Goal: Complete application form

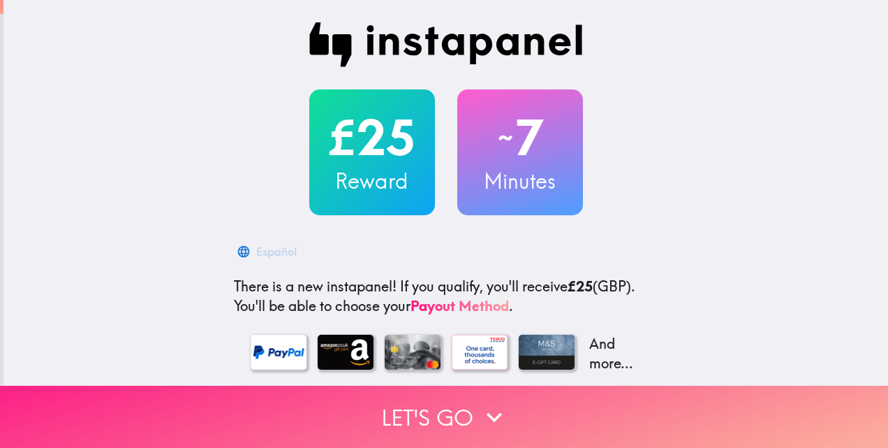
click at [469, 404] on button "Let's go" at bounding box center [444, 417] width 888 height 62
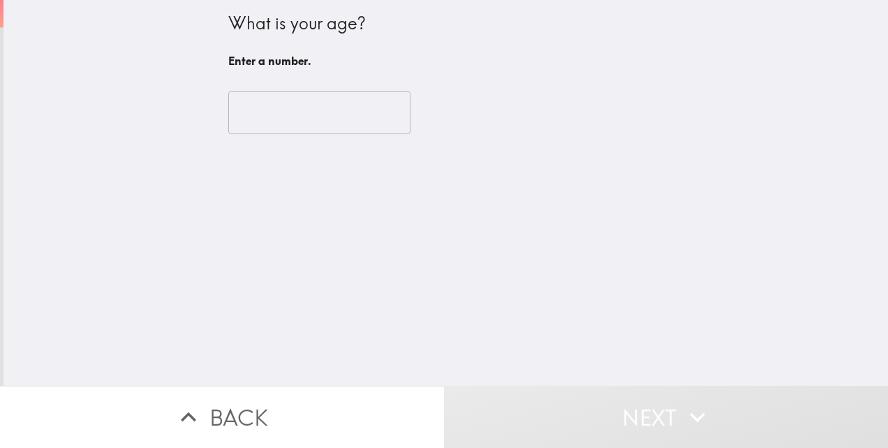
click at [248, 117] on input "number" at bounding box center [319, 112] width 182 height 43
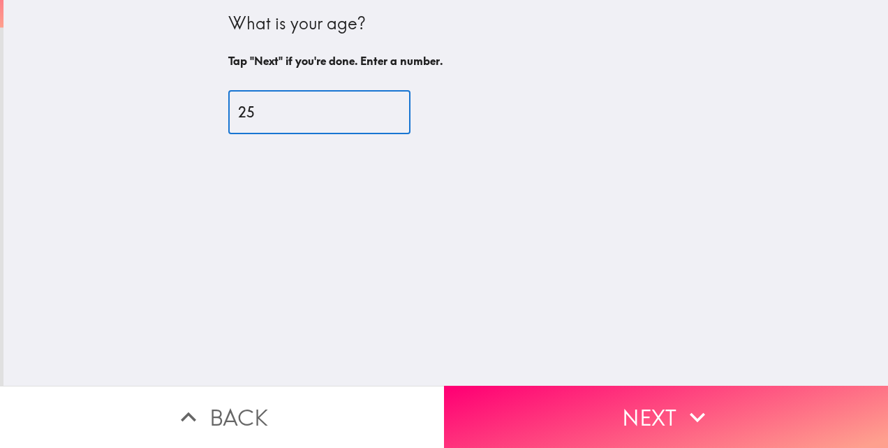
type input "25"
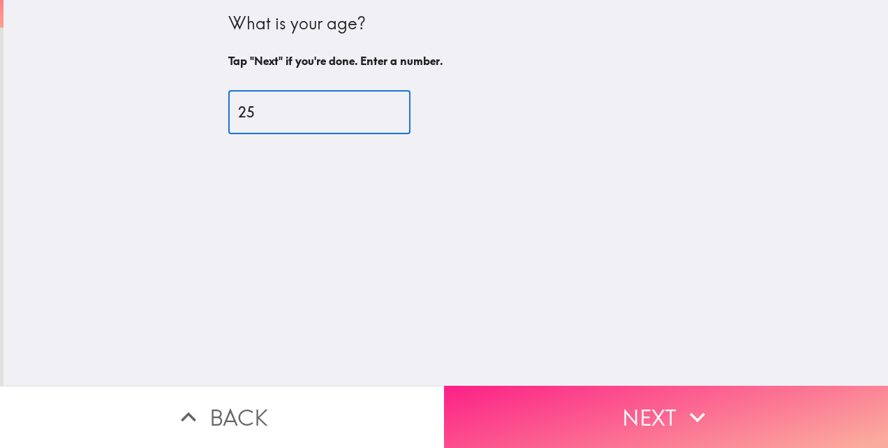
click at [600, 409] on button "Next" at bounding box center [666, 417] width 444 height 62
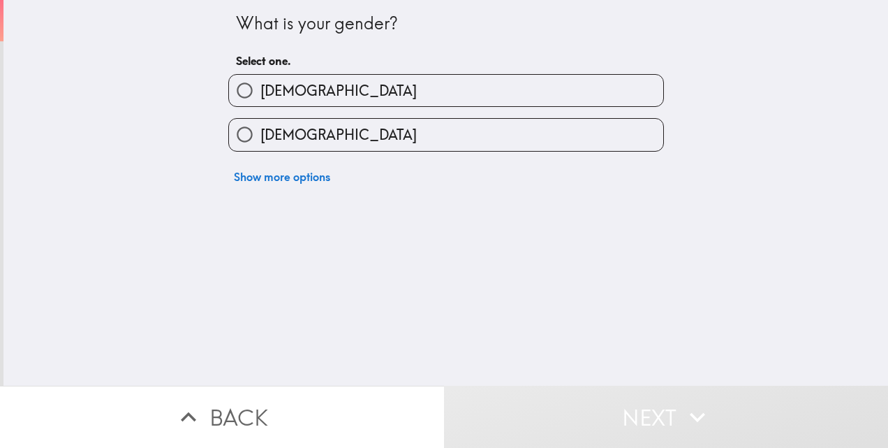
click at [529, 120] on label "[DEMOGRAPHIC_DATA]" at bounding box center [446, 134] width 434 height 31
click at [261, 120] on input "[DEMOGRAPHIC_DATA]" at bounding box center [244, 134] width 31 height 31
radio input "true"
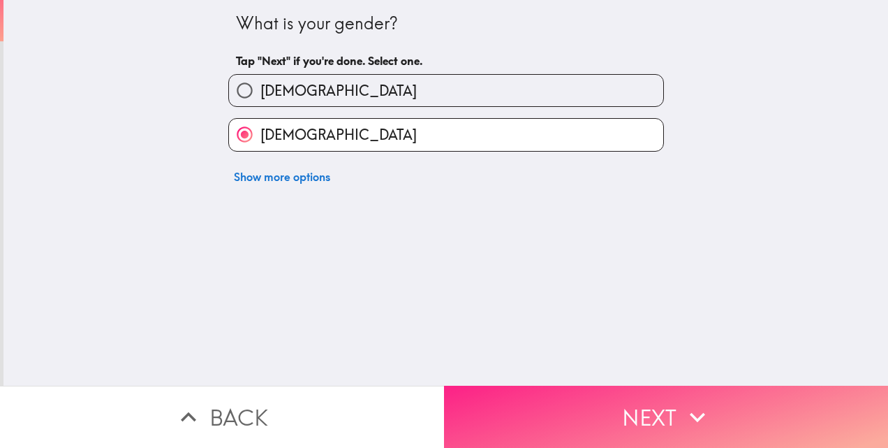
click at [619, 409] on button "Next" at bounding box center [666, 417] width 444 height 62
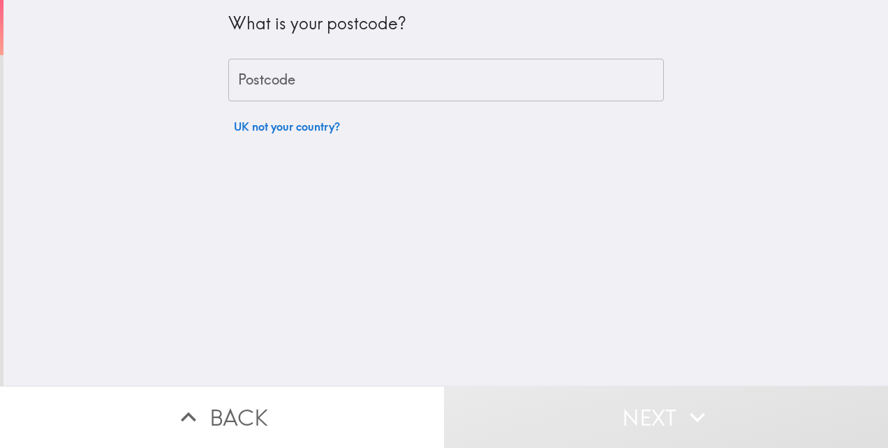
click at [559, 85] on input "Postcode" at bounding box center [446, 80] width 436 height 43
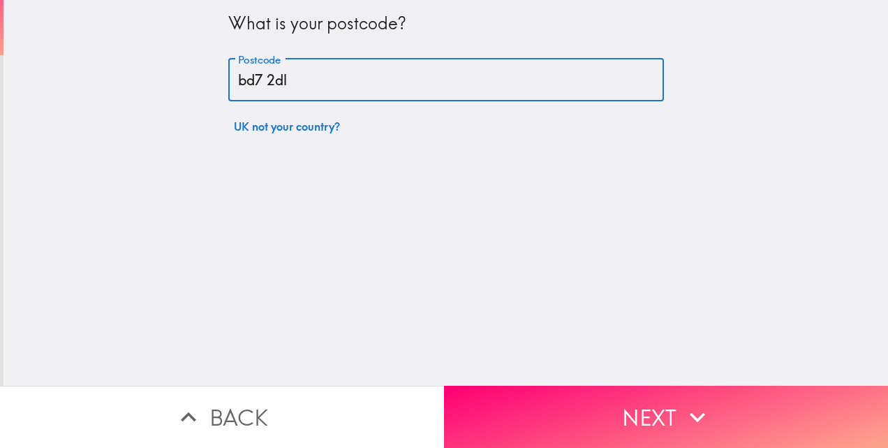
type input "bd7 2dl"
click at [652, 276] on div "What is your postcode? Postcode bd7 2dl Postcode UK not your country?" at bounding box center [445, 193] width 885 height 386
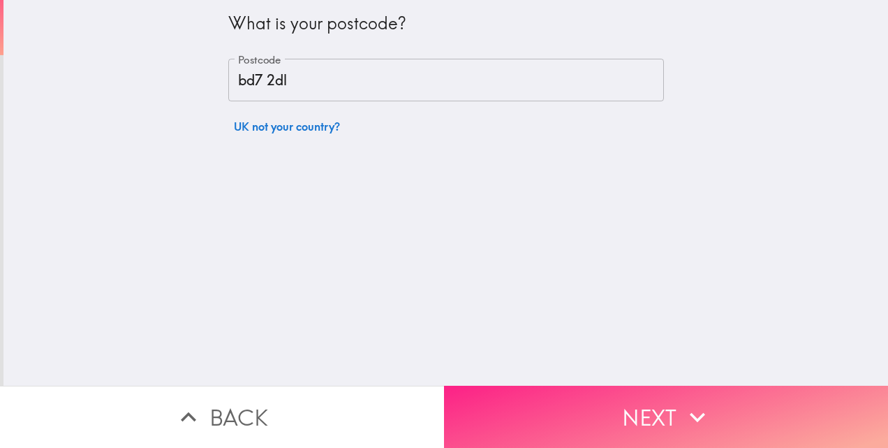
click at [640, 412] on button "Next" at bounding box center [666, 417] width 444 height 62
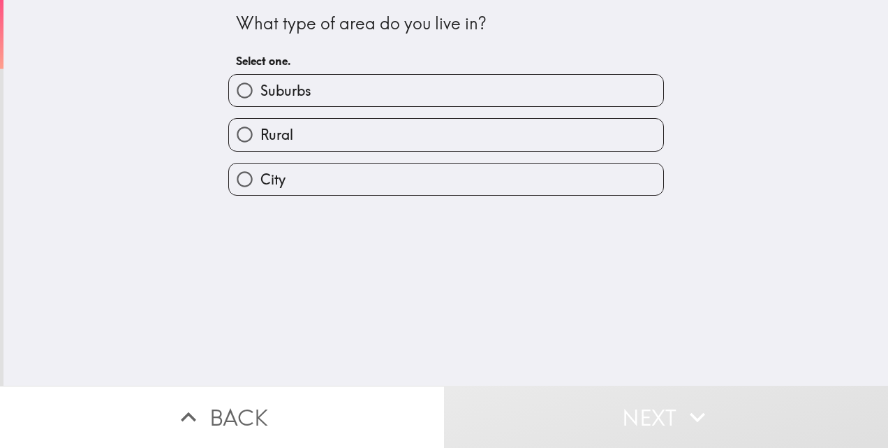
click at [543, 184] on label "City" at bounding box center [446, 178] width 434 height 31
click at [261, 184] on input "City" at bounding box center [244, 178] width 31 height 31
radio input "true"
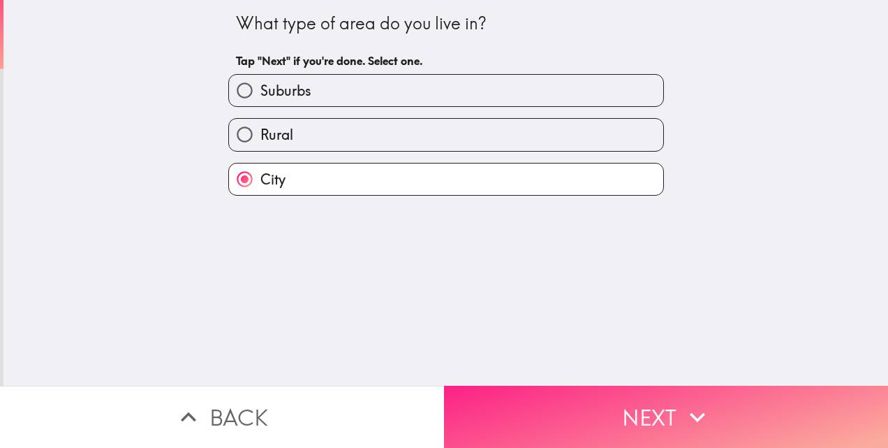
click at [640, 404] on button "Next" at bounding box center [666, 417] width 444 height 62
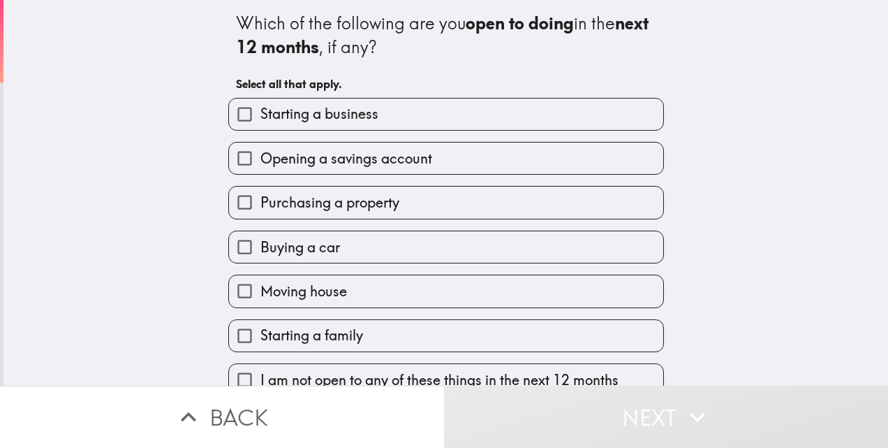
click at [534, 116] on label "Starting a business" at bounding box center [446, 113] width 434 height 31
click at [261, 116] on input "Starting a business" at bounding box center [244, 113] width 31 height 31
checkbox input "true"
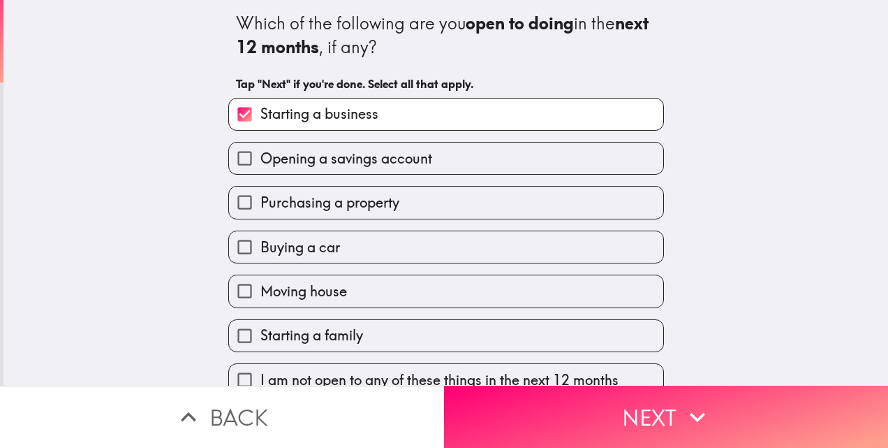
click at [534, 167] on label "Opening a savings account" at bounding box center [446, 157] width 434 height 31
click at [261, 167] on input "Opening a savings account" at bounding box center [244, 157] width 31 height 31
checkbox input "true"
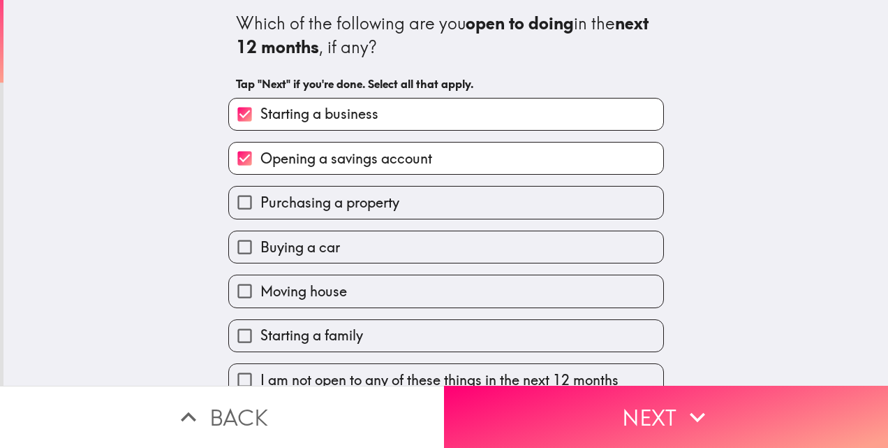
click at [499, 214] on label "Purchasing a property" at bounding box center [446, 201] width 434 height 31
click at [261, 214] on input "Purchasing a property" at bounding box center [244, 201] width 31 height 31
checkbox input "true"
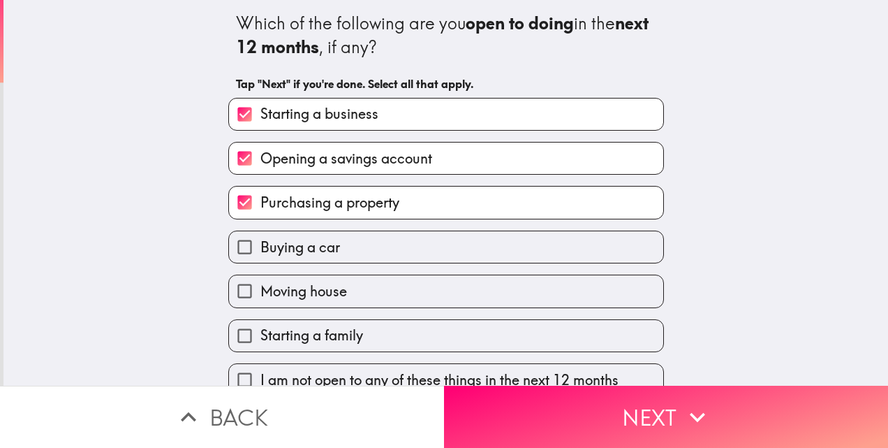
click at [496, 261] on label "Buying a car" at bounding box center [446, 246] width 434 height 31
click at [261, 261] on input "Buying a car" at bounding box center [244, 246] width 31 height 31
checkbox input "true"
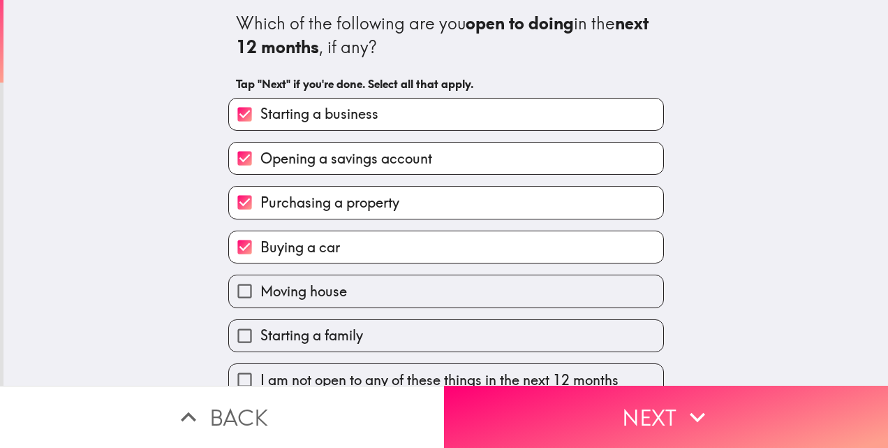
scroll to position [24, 0]
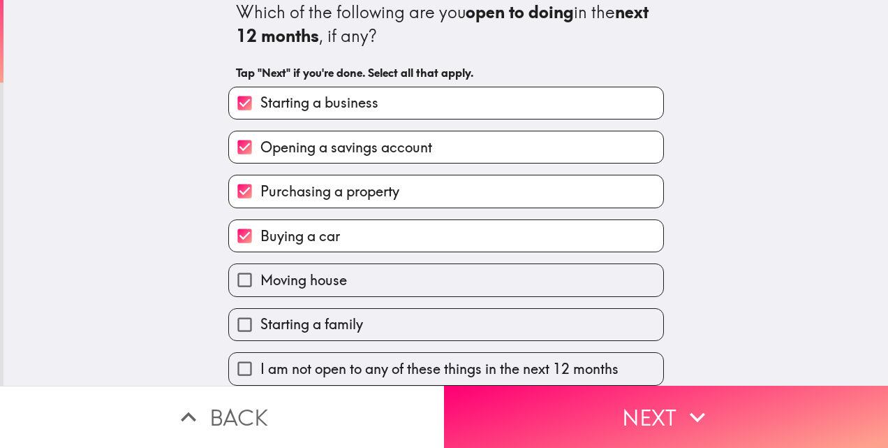
click at [523, 264] on label "Moving house" at bounding box center [446, 279] width 434 height 31
click at [261, 264] on input "Moving house" at bounding box center [244, 279] width 31 height 31
checkbox input "true"
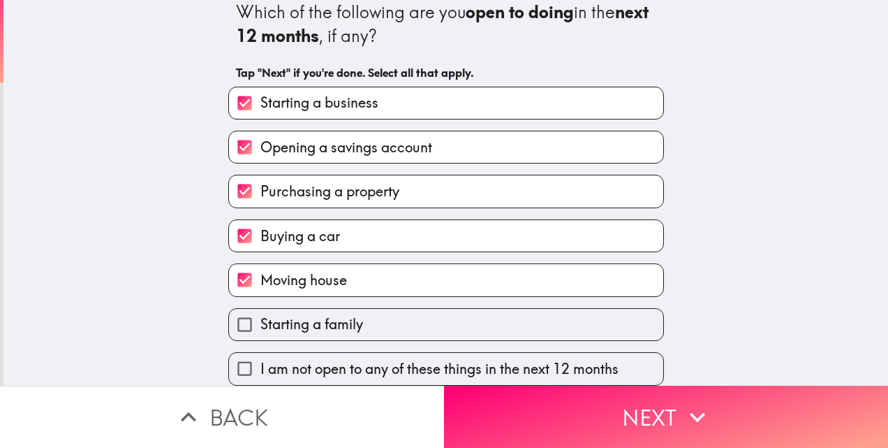
click at [508, 309] on label "Starting a family" at bounding box center [446, 324] width 434 height 31
click at [261, 309] on input "Starting a family" at bounding box center [244, 324] width 31 height 31
checkbox input "true"
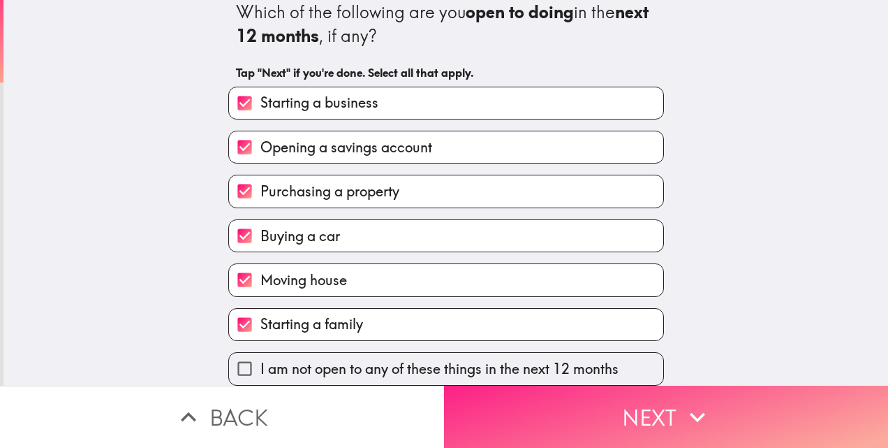
click at [605, 407] on button "Next" at bounding box center [666, 417] width 444 height 62
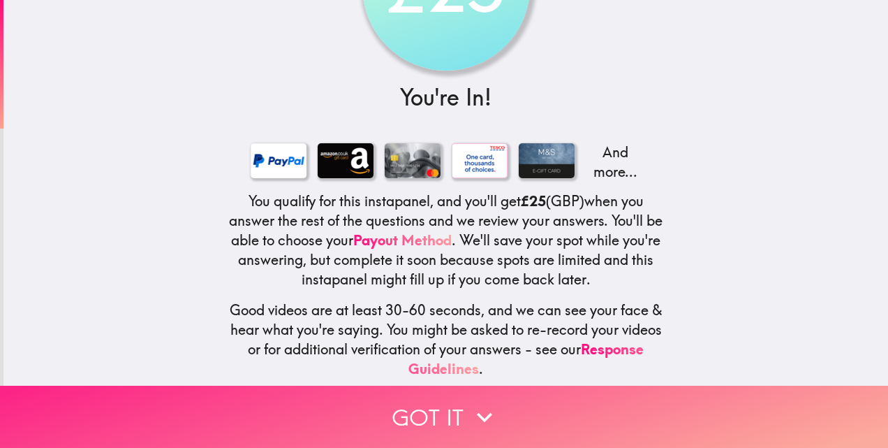
scroll to position [134, 0]
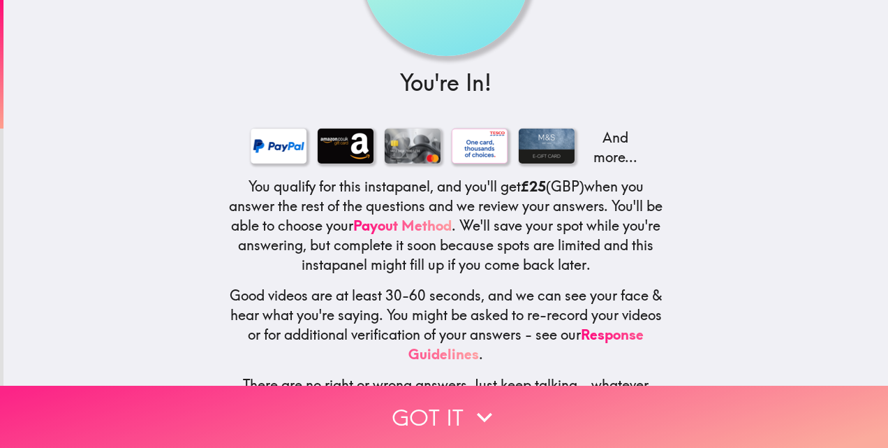
click at [542, 408] on button "Got it" at bounding box center [444, 417] width 888 height 62
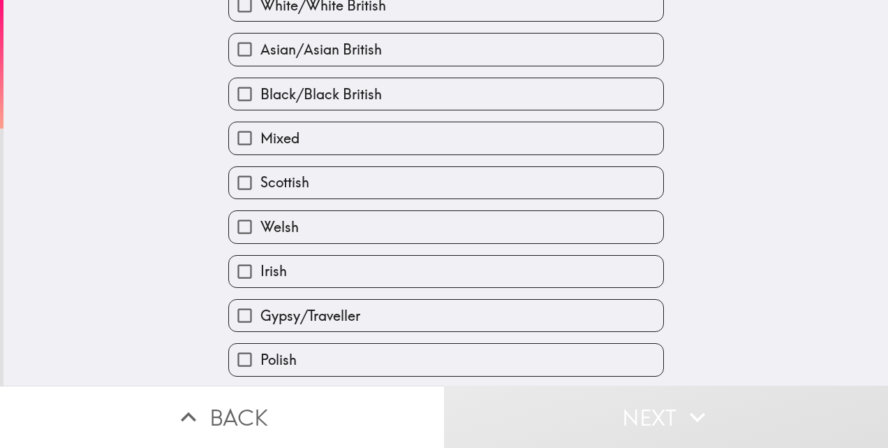
scroll to position [0, 0]
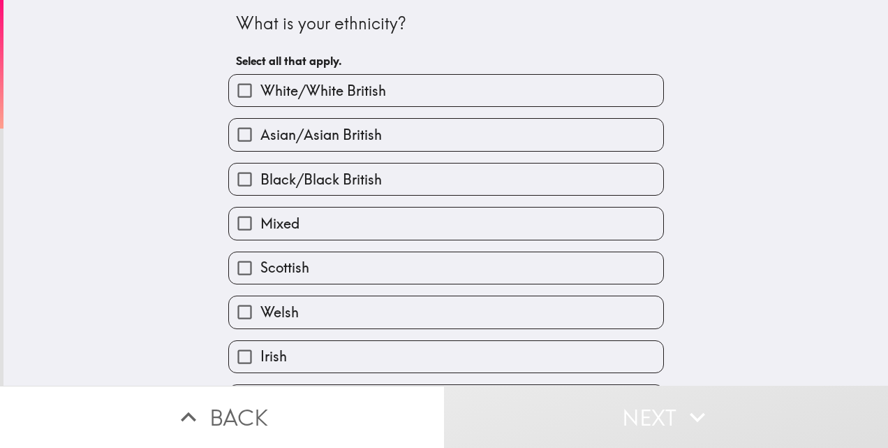
click at [527, 147] on label "Asian/Asian British" at bounding box center [446, 134] width 434 height 31
click at [261, 147] on input "Asian/Asian British" at bounding box center [244, 134] width 31 height 31
checkbox input "true"
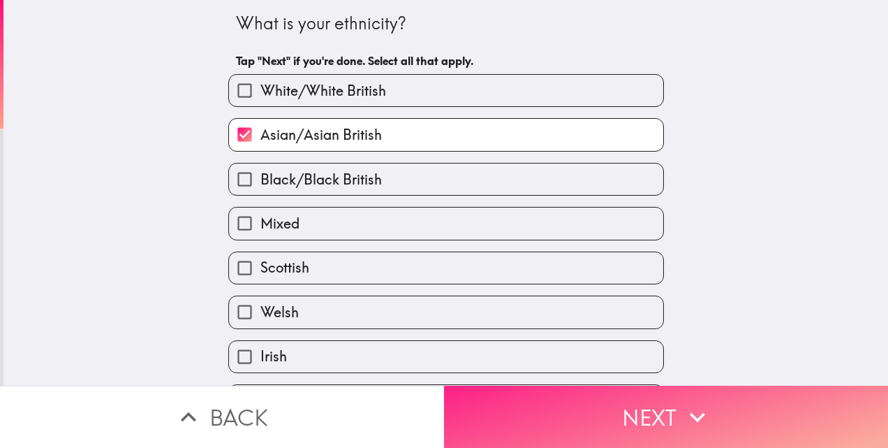
click at [578, 415] on button "Next" at bounding box center [666, 417] width 444 height 62
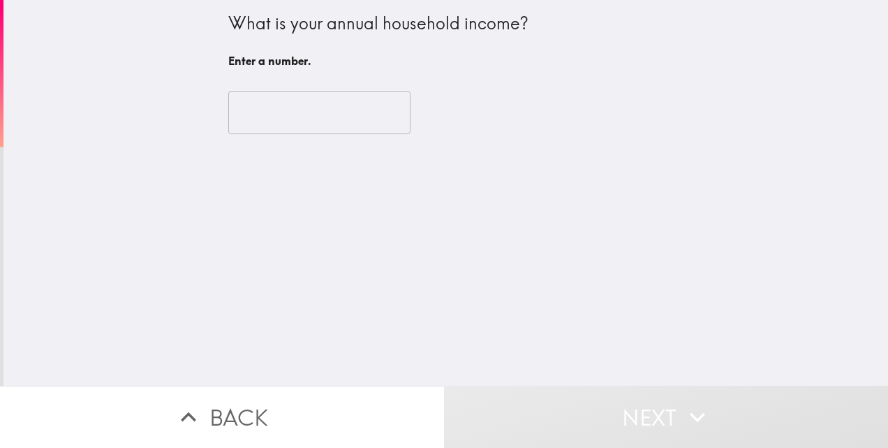
click at [360, 120] on input "number" at bounding box center [319, 112] width 182 height 43
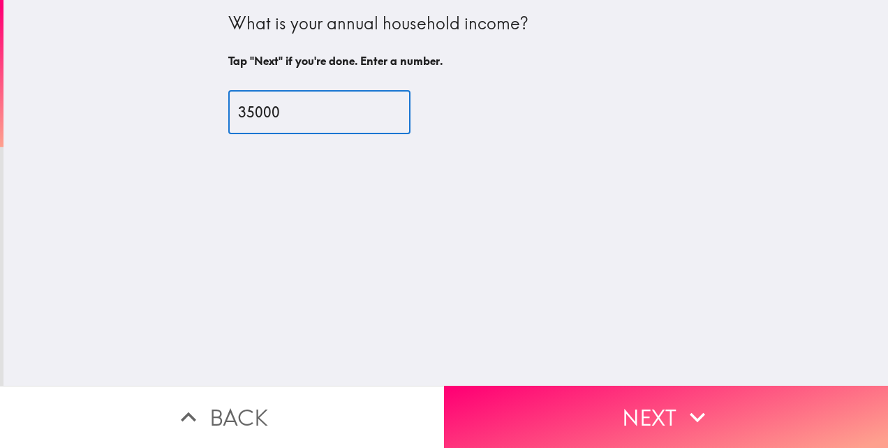
type input "35000"
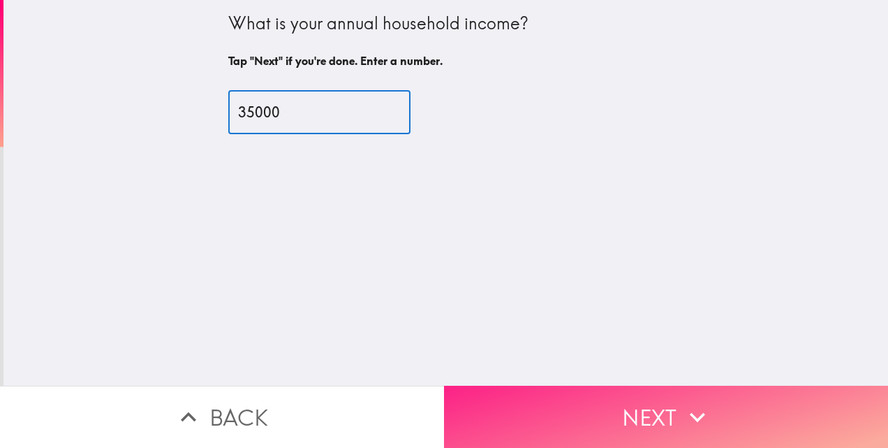
click at [560, 399] on button "Next" at bounding box center [666, 417] width 444 height 62
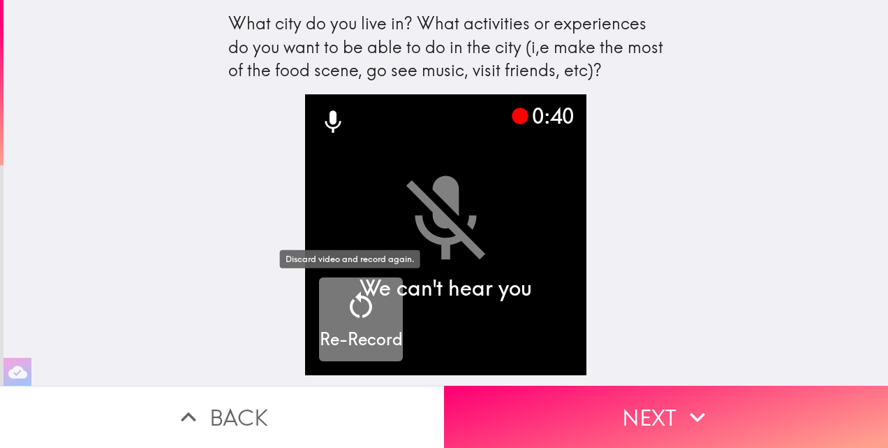
click at [360, 330] on h5 "Re-Record" at bounding box center [361, 340] width 83 height 24
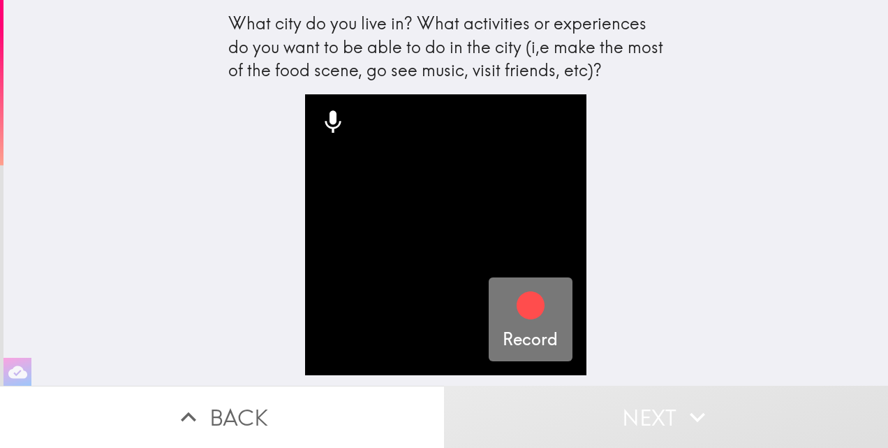
click at [536, 319] on icon "button" at bounding box center [531, 305] width 34 height 34
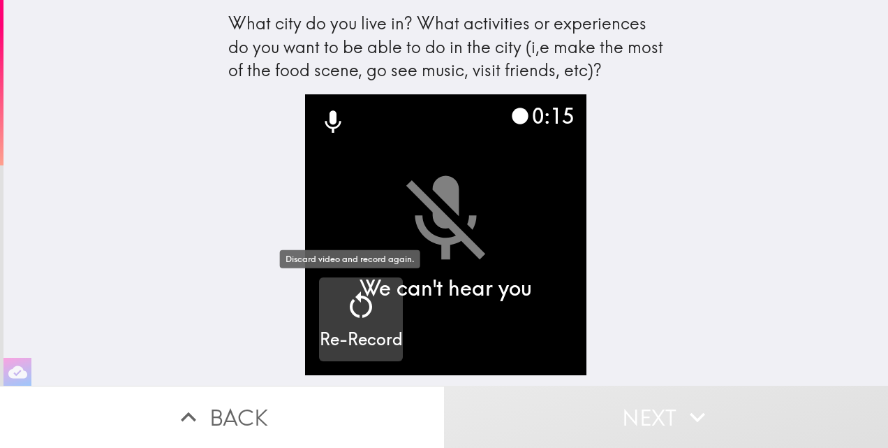
click at [353, 314] on icon "button" at bounding box center [361, 305] width 34 height 34
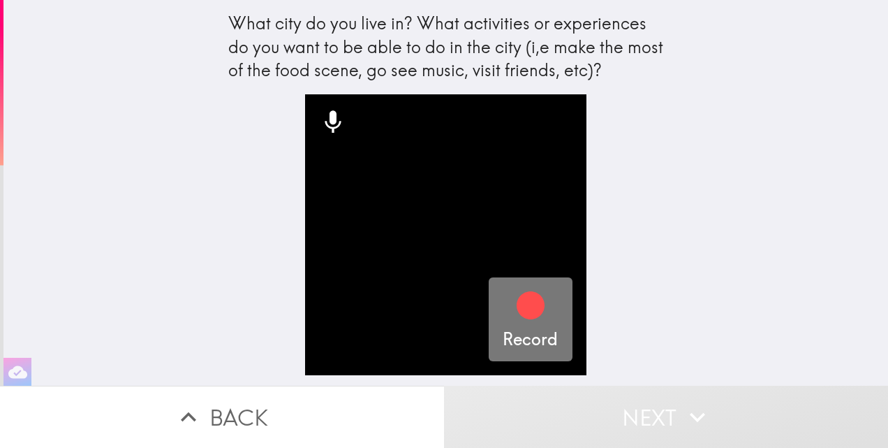
click at [517, 310] on icon "button" at bounding box center [531, 305] width 28 height 28
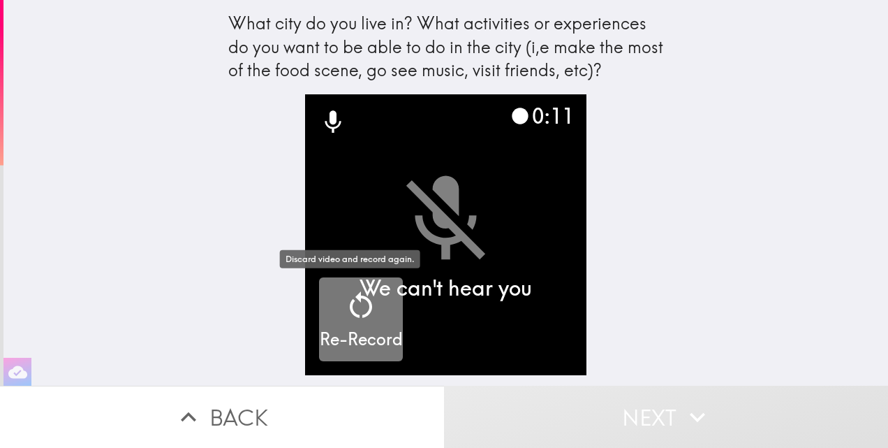
click at [361, 314] on icon "button" at bounding box center [361, 305] width 34 height 34
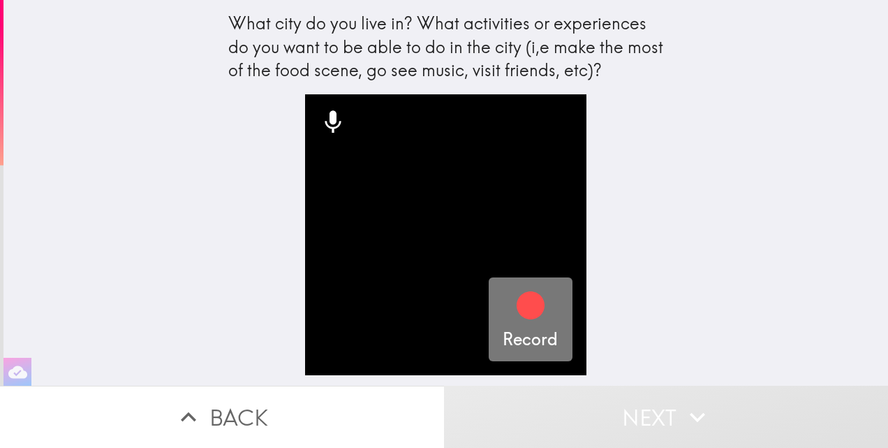
click at [520, 314] on icon "button" at bounding box center [531, 305] width 28 height 28
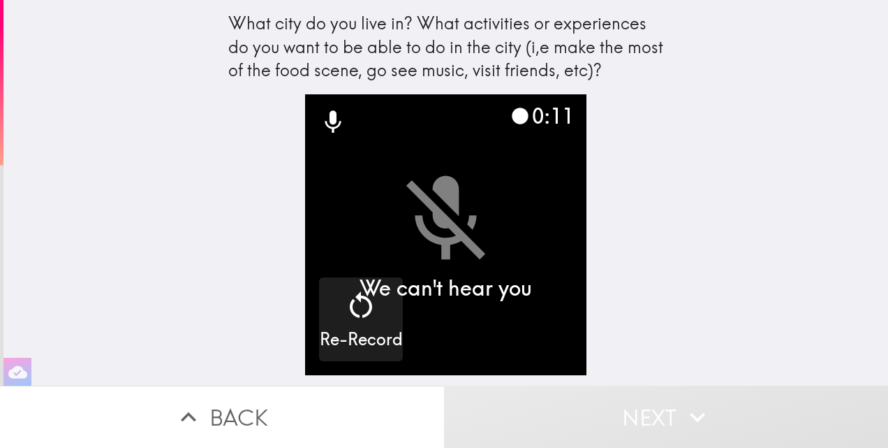
click at [440, 289] on video "button" at bounding box center [445, 234] width 281 height 281
